Goal: Task Accomplishment & Management: Complete application form

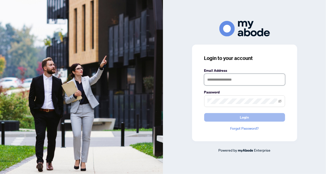
type input "**********"
click at [246, 116] on span "Login" at bounding box center [244, 118] width 9 height 8
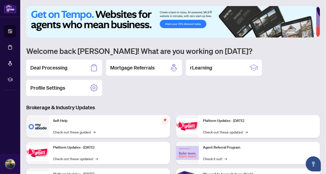
click at [43, 66] on h2 "Deal Processing" at bounding box center [48, 67] width 37 height 7
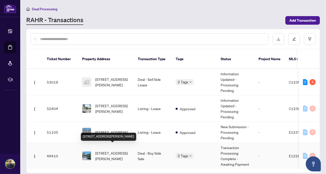
click at [105, 151] on span "[STREET_ADDRESS][PERSON_NAME]" at bounding box center [112, 156] width 34 height 11
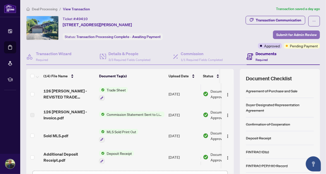
click at [295, 35] on span "Submit for Admin Review" at bounding box center [296, 35] width 40 height 8
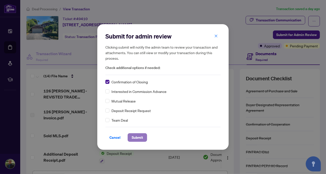
click at [136, 138] on span "Submit" at bounding box center [137, 138] width 11 height 8
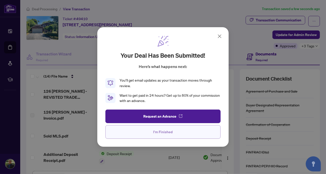
click at [178, 134] on button "I'm Finished" at bounding box center [162, 132] width 115 height 14
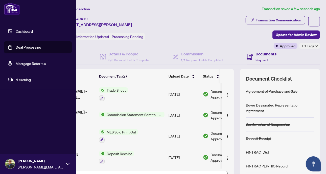
click at [23, 48] on link "Deal Processing" at bounding box center [29, 47] width 26 height 5
